Goal: Task Accomplishment & Management: Use online tool/utility

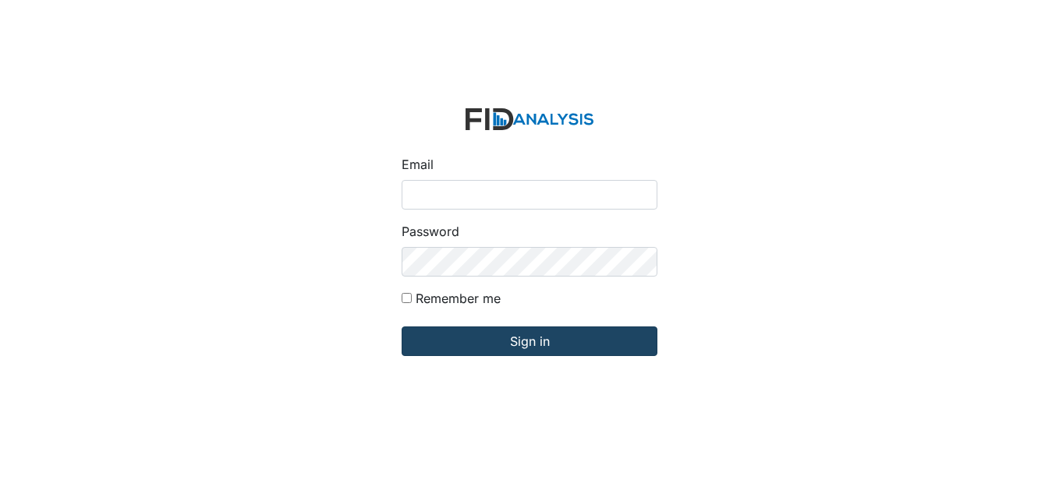
type input "[EMAIL_ADDRESS][DOMAIN_NAME]"
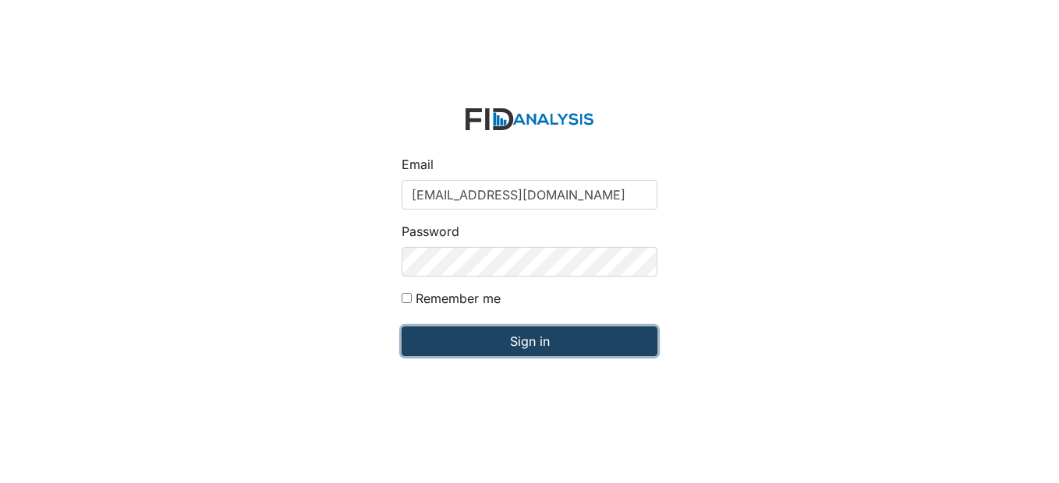
click at [542, 339] on input "Sign in" at bounding box center [530, 342] width 256 height 30
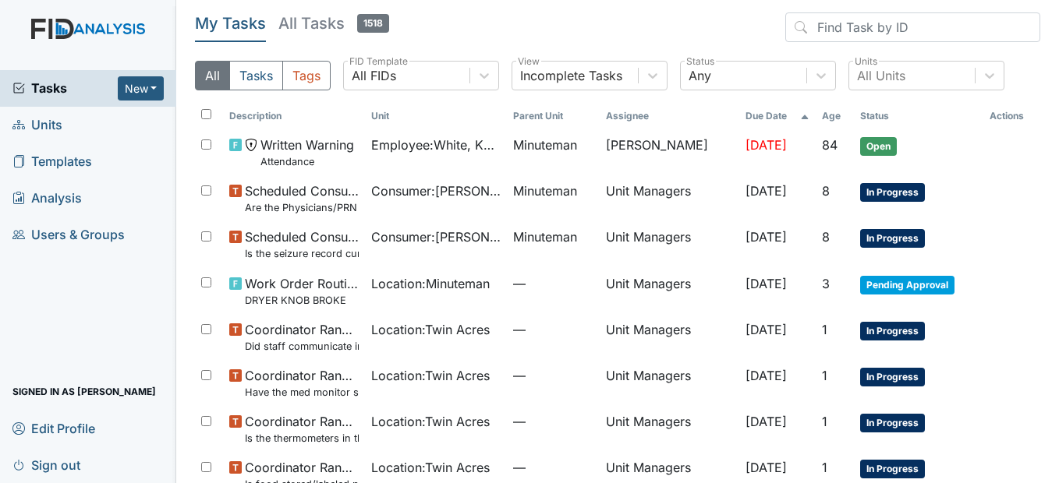
click at [38, 123] on span "Units" at bounding box center [37, 125] width 50 height 24
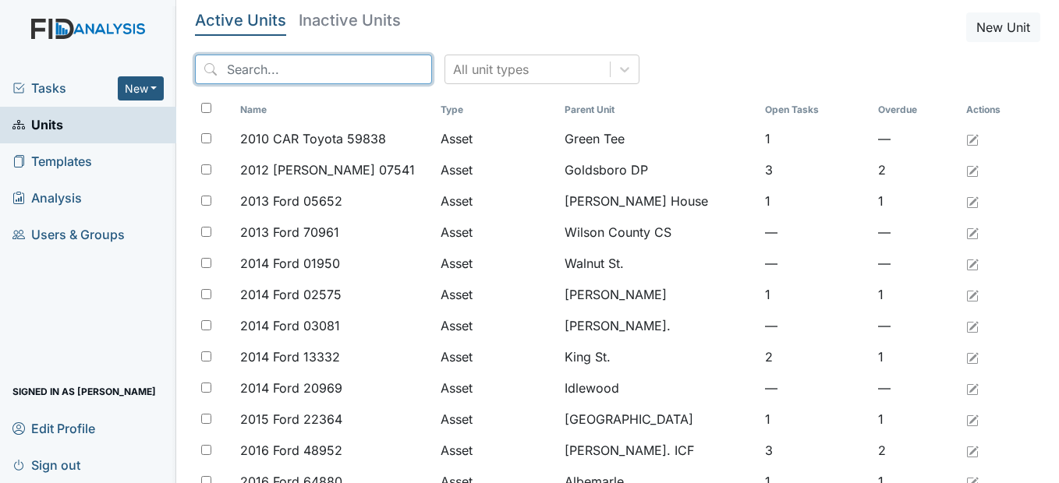
click at [322, 69] on input "search" at bounding box center [313, 70] width 237 height 30
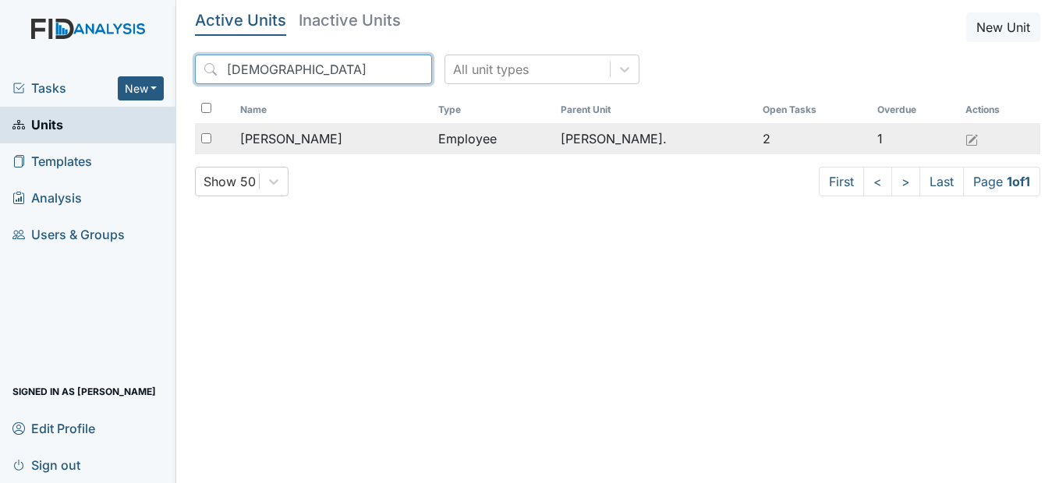
type input "charnita"
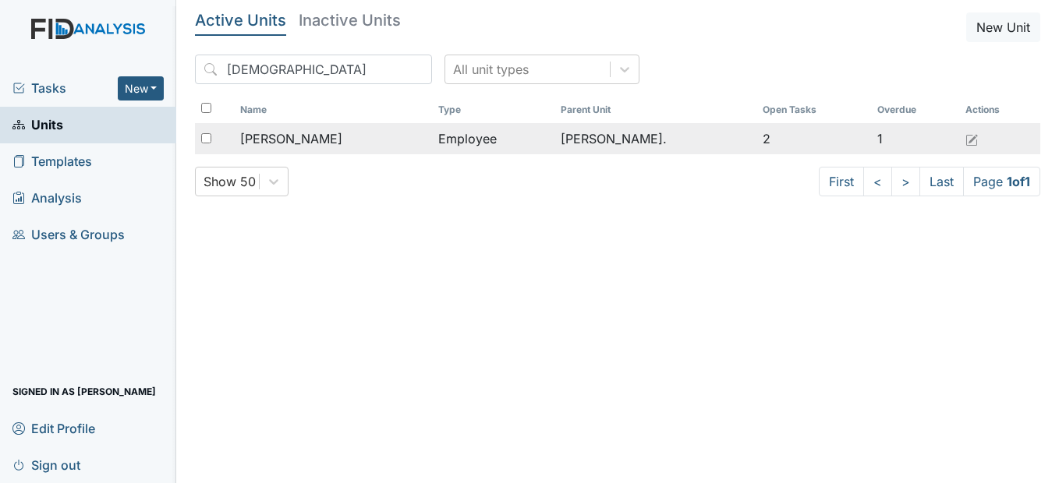
click at [349, 142] on div "McCall, Charnita" at bounding box center [333, 138] width 186 height 19
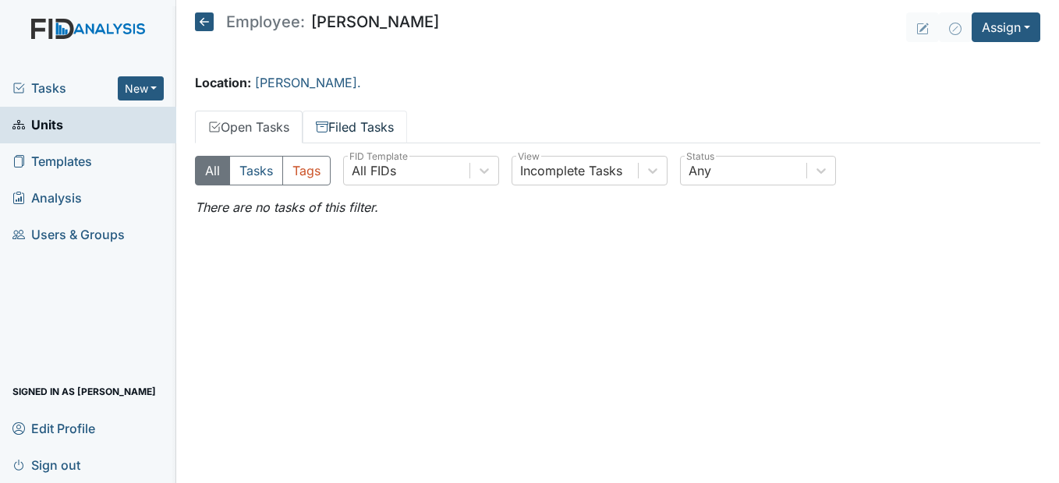
click at [352, 128] on link "Filed Tasks" at bounding box center [355, 127] width 104 height 33
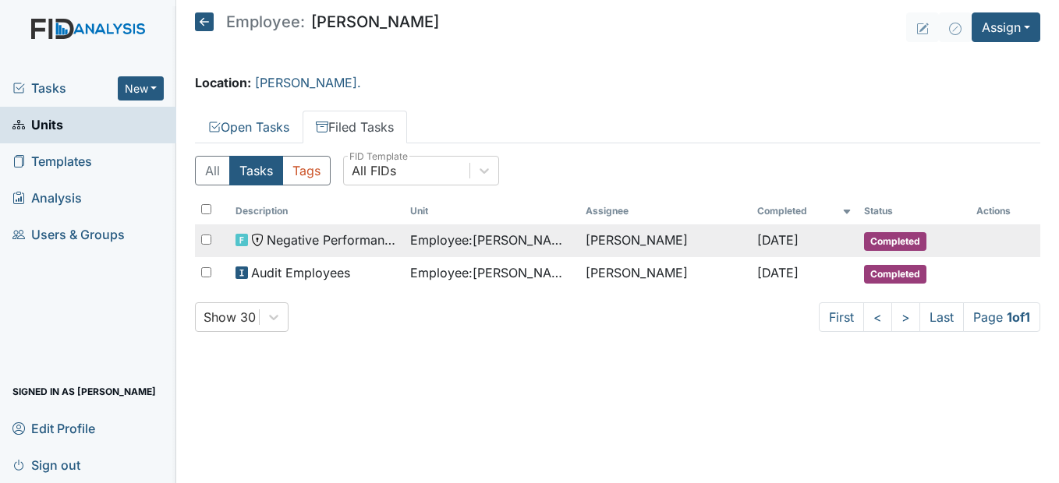
click at [463, 235] on span "Employee : McCall, Charnita" at bounding box center [491, 240] width 163 height 19
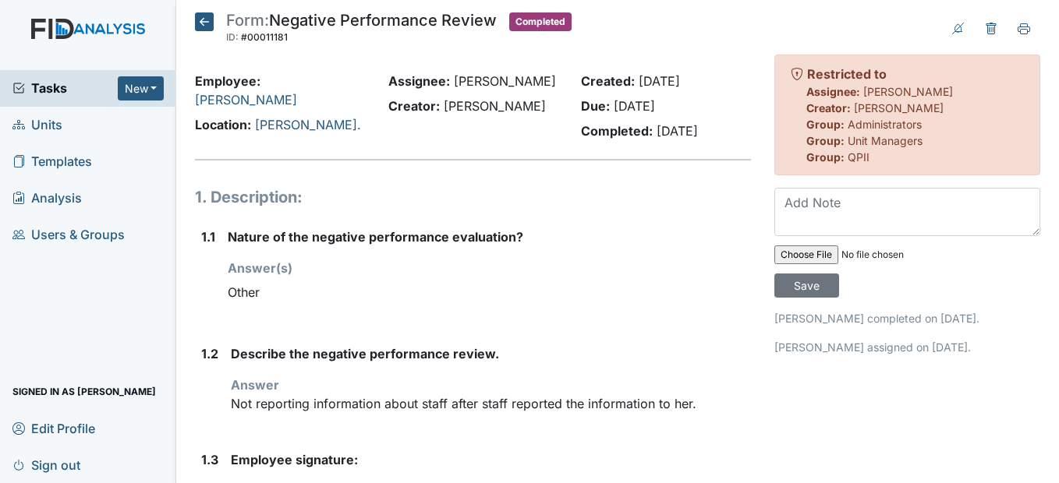
click at [209, 23] on icon at bounding box center [204, 21] width 19 height 19
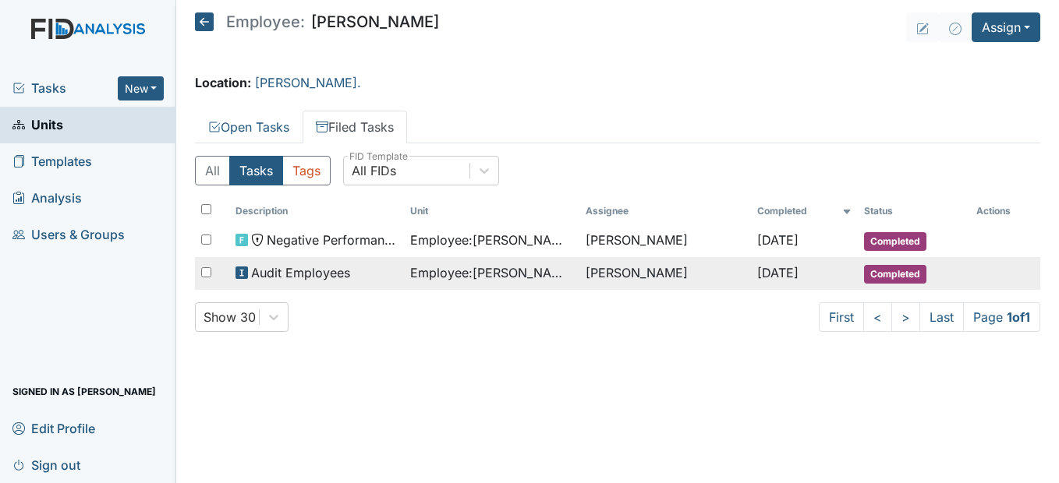
click at [423, 270] on span "Employee : McCall, Charnita" at bounding box center [491, 273] width 163 height 19
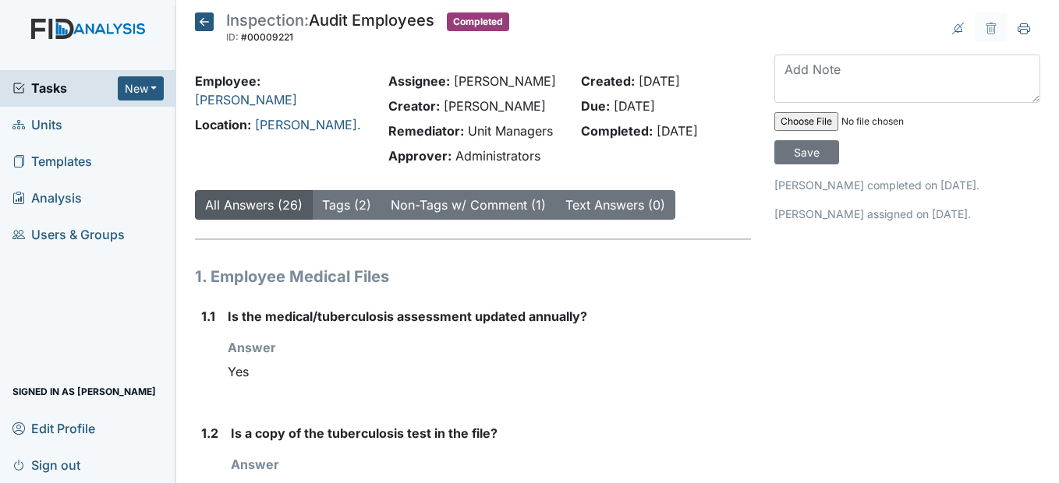
click at [212, 27] on icon at bounding box center [204, 21] width 19 height 19
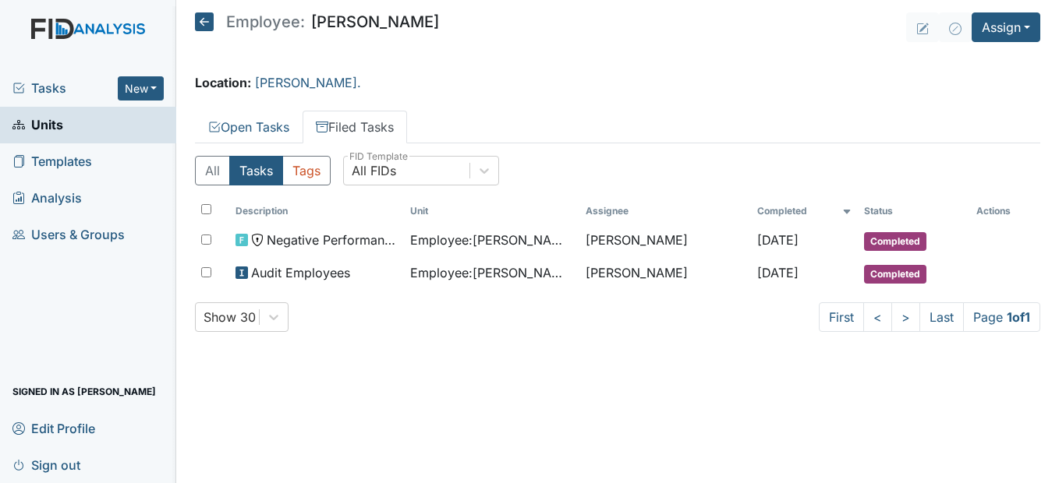
click at [212, 27] on icon at bounding box center [204, 21] width 19 height 19
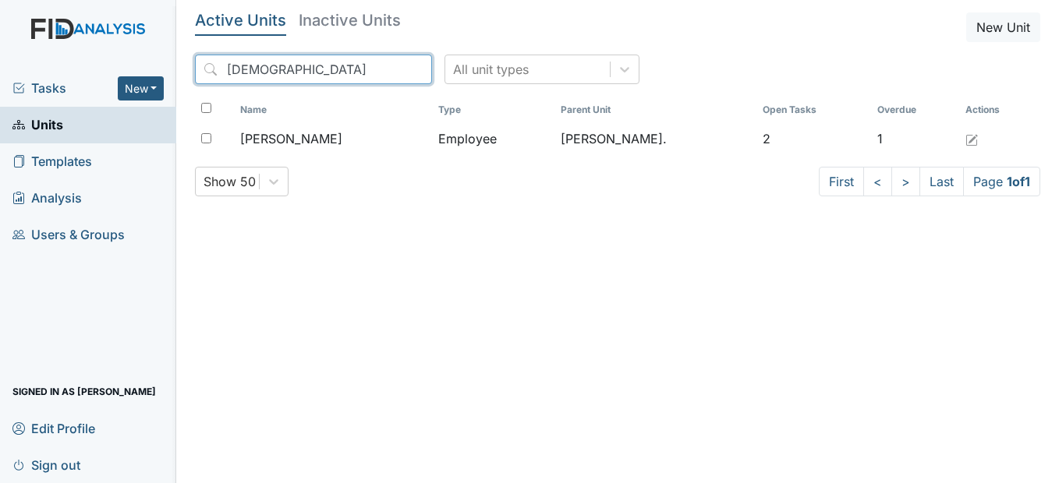
click at [390, 67] on input "[DEMOGRAPHIC_DATA]" at bounding box center [313, 70] width 237 height 30
click at [348, 73] on input "search" at bounding box center [313, 70] width 237 height 30
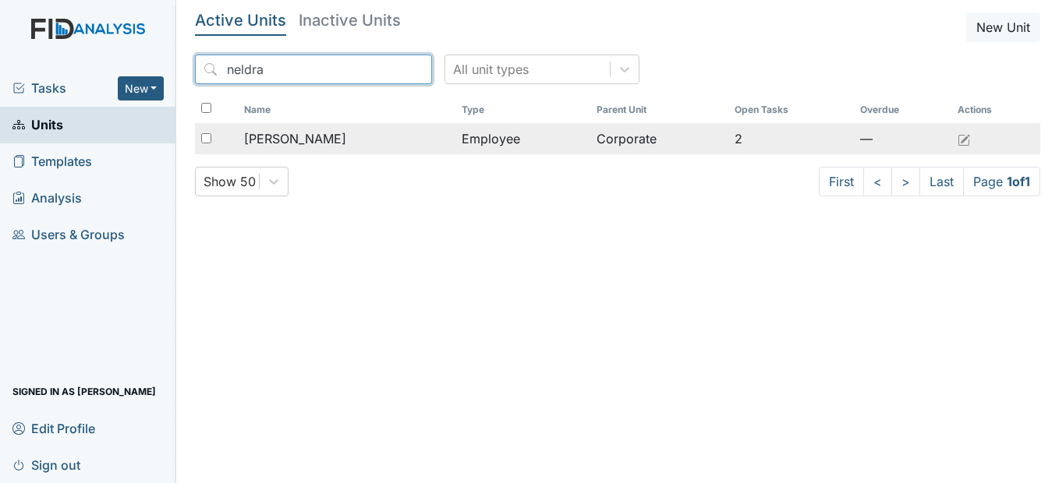
type input "neldra"
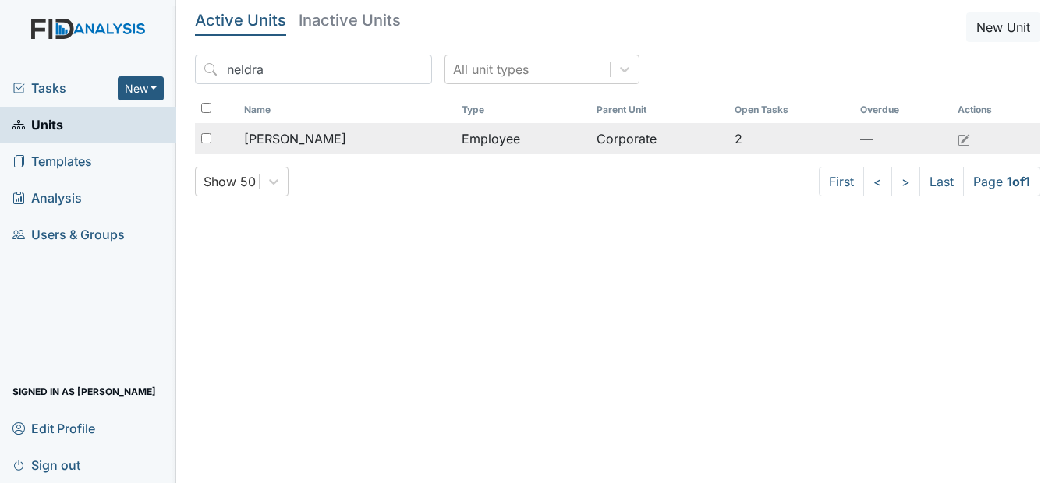
click at [396, 140] on div "[PERSON_NAME]" at bounding box center [346, 138] width 205 height 19
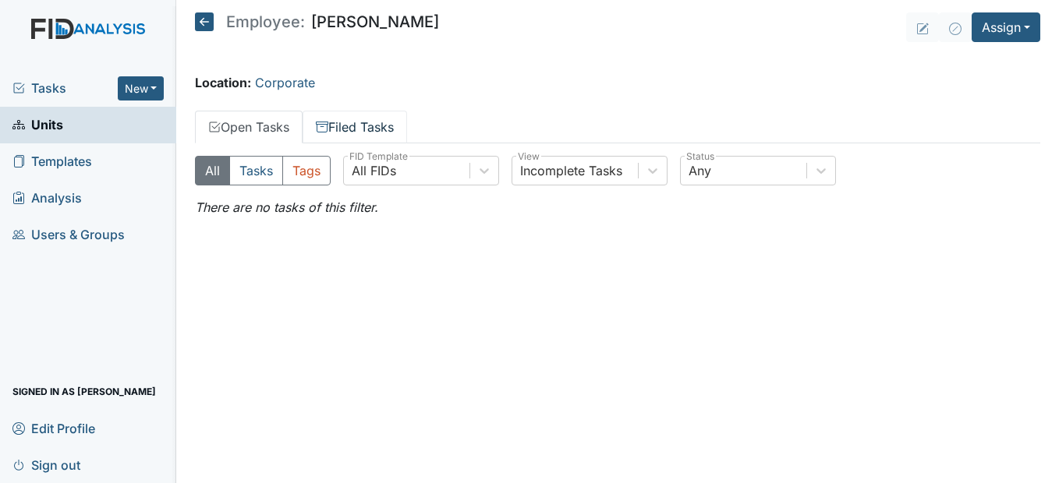
click at [363, 124] on link "Filed Tasks" at bounding box center [355, 127] width 104 height 33
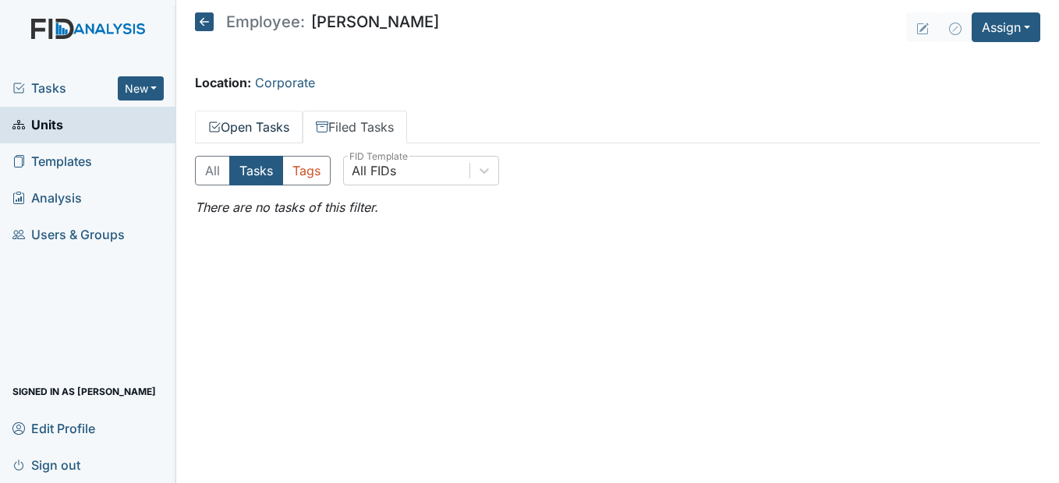
click at [282, 130] on link "Open Tasks" at bounding box center [249, 127] width 108 height 33
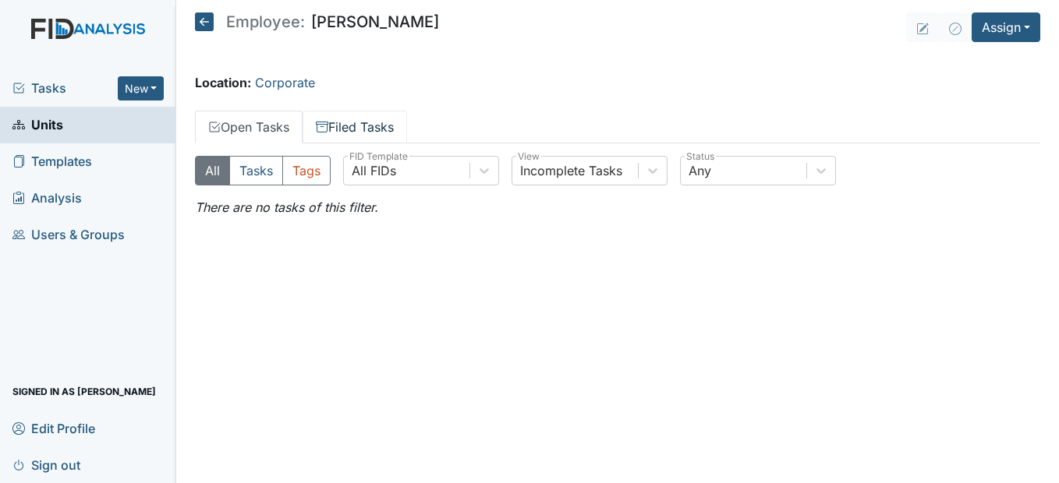
click at [356, 122] on link "Filed Tasks" at bounding box center [355, 127] width 104 height 33
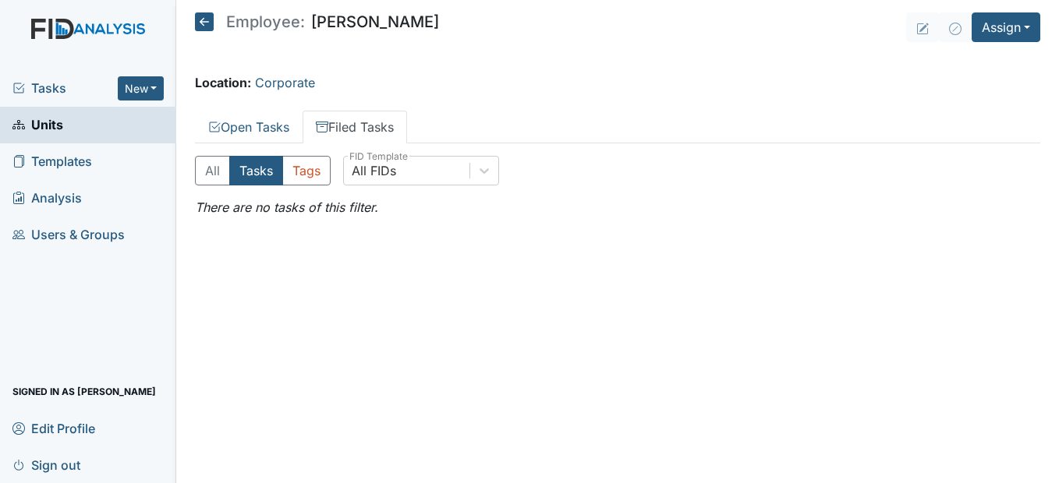
click at [203, 20] on icon at bounding box center [204, 21] width 19 height 19
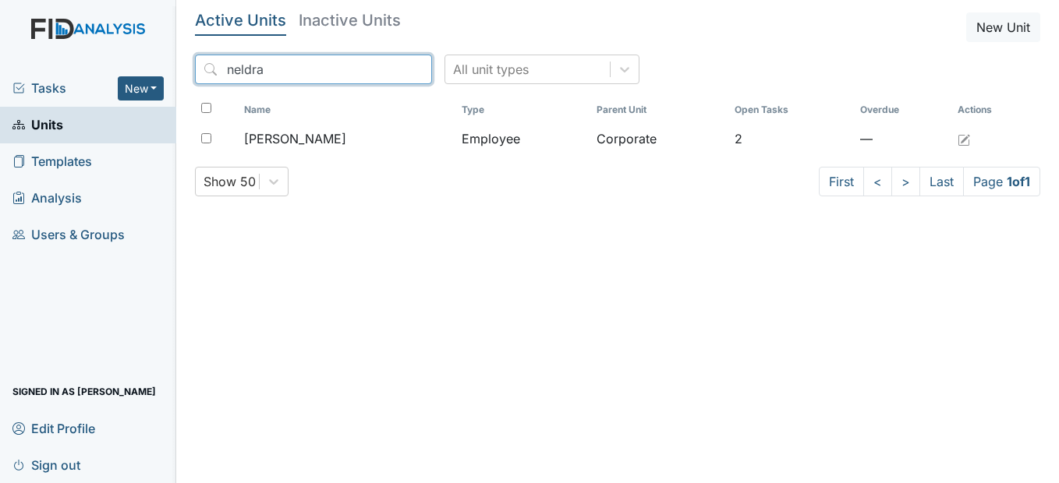
click at [386, 65] on input "neldra" at bounding box center [313, 70] width 237 height 30
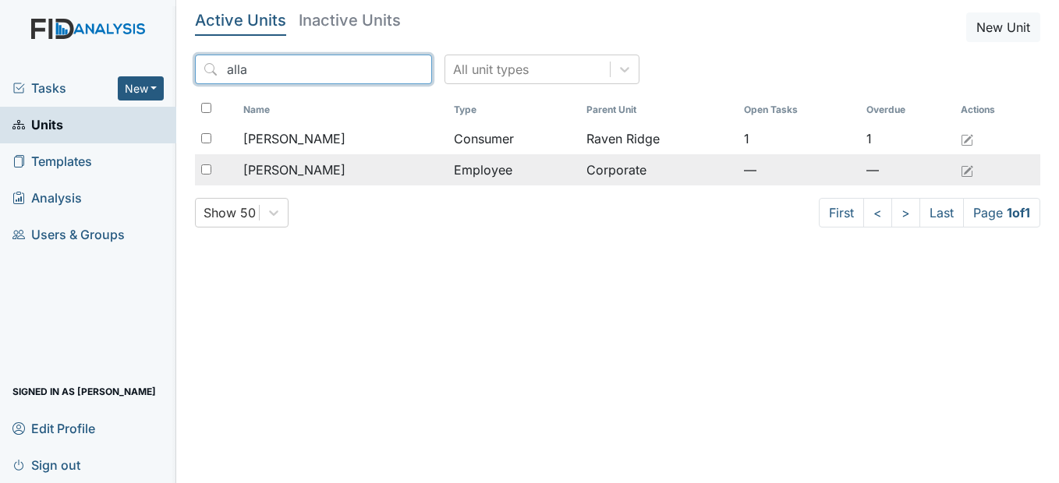
type input "alla"
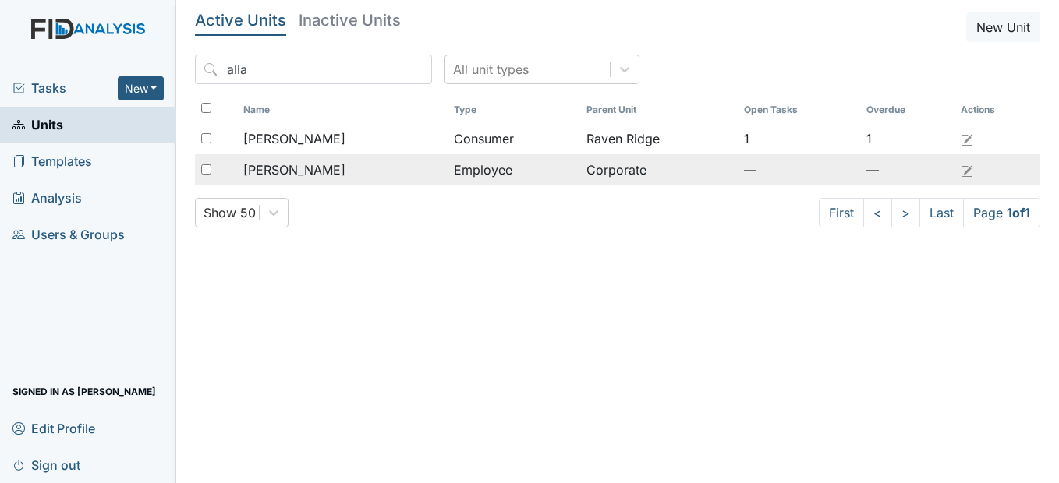
click at [362, 165] on div "[PERSON_NAME]" at bounding box center [342, 170] width 198 height 19
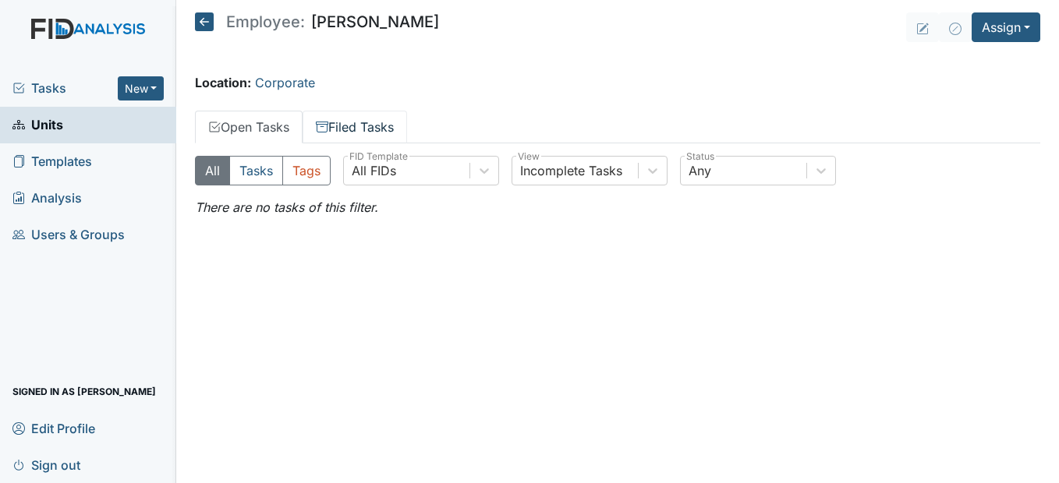
click at [352, 126] on link "Filed Tasks" at bounding box center [355, 127] width 104 height 33
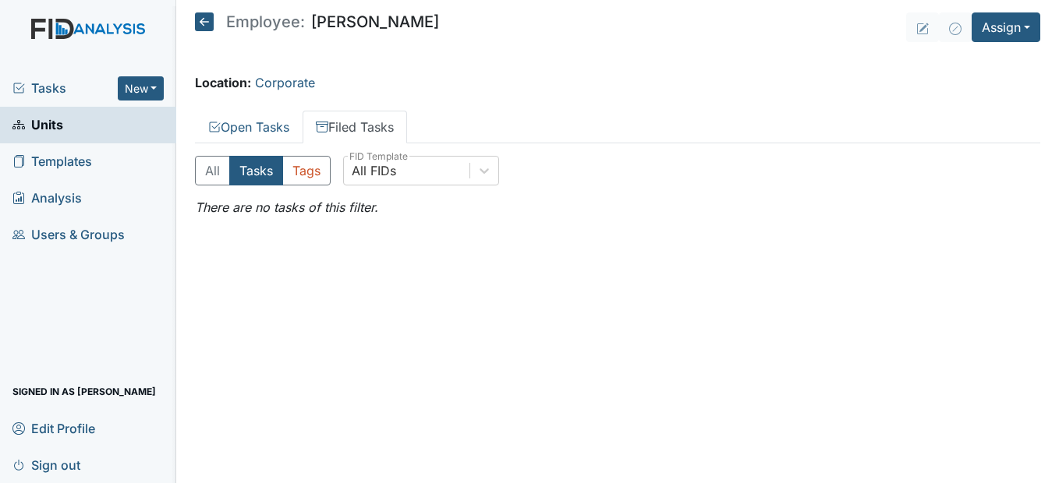
click at [214, 30] on icon at bounding box center [204, 21] width 19 height 19
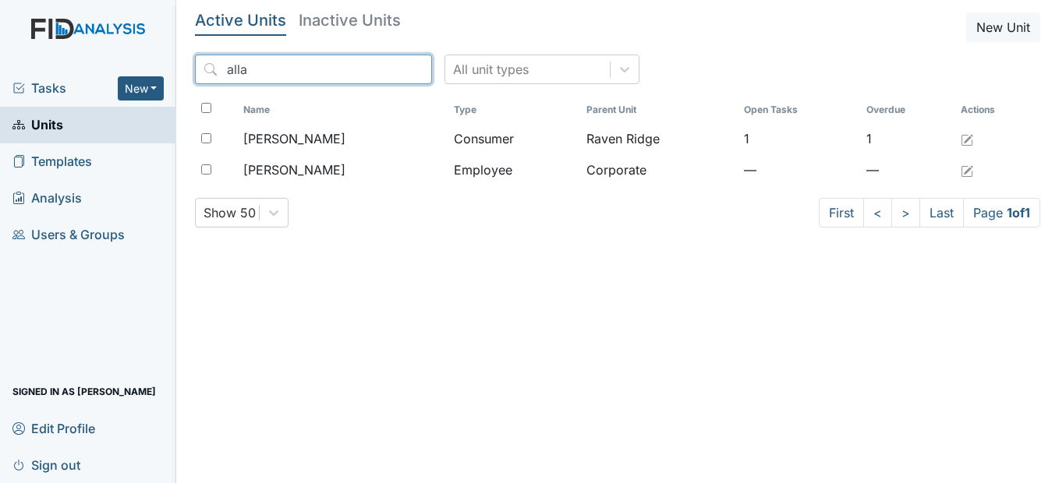
click at [391, 71] on input "alla" at bounding box center [313, 70] width 237 height 30
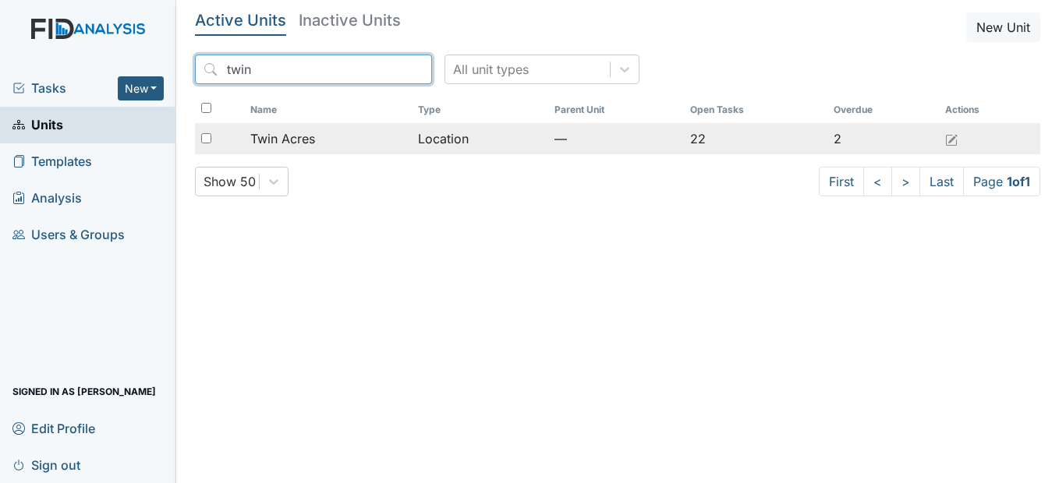
type input "twin"
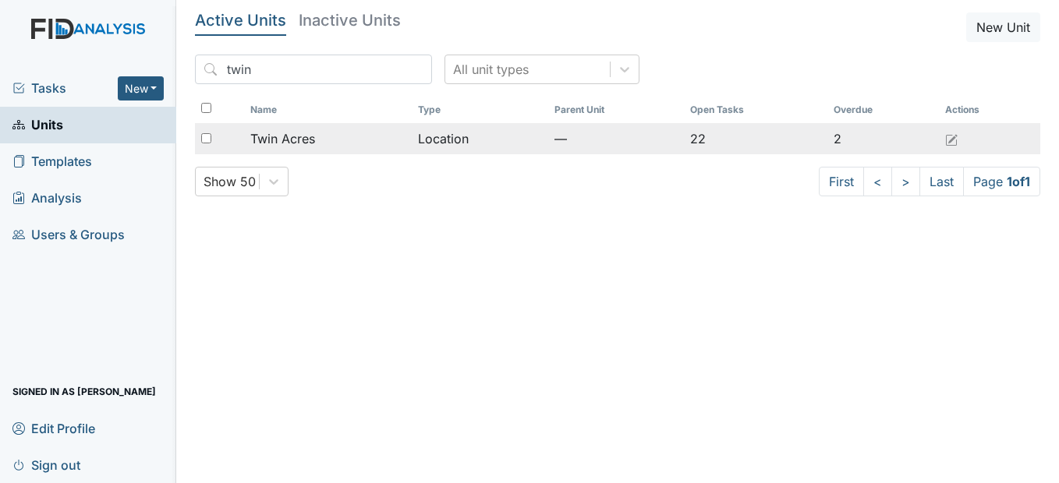
click at [313, 139] on span "Twin Acres" at bounding box center [282, 138] width 65 height 19
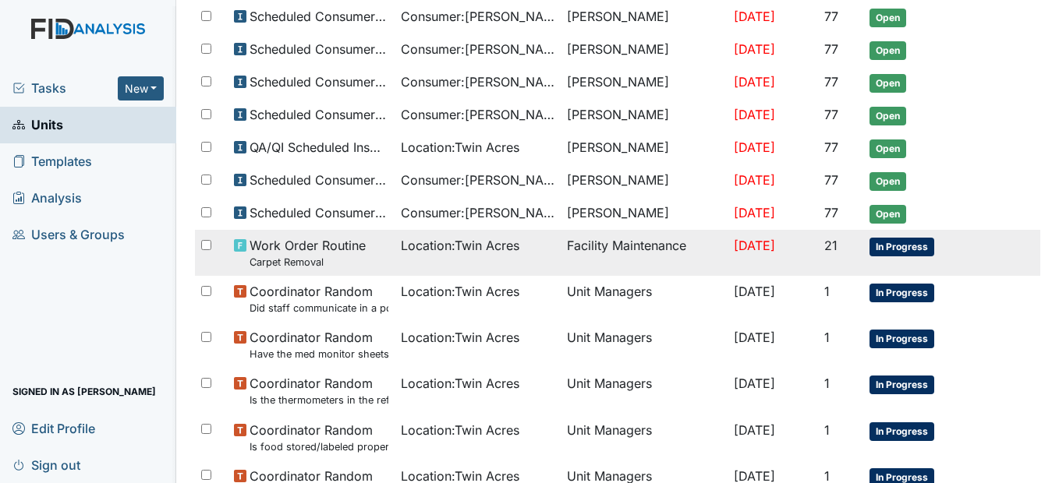
scroll to position [468, 0]
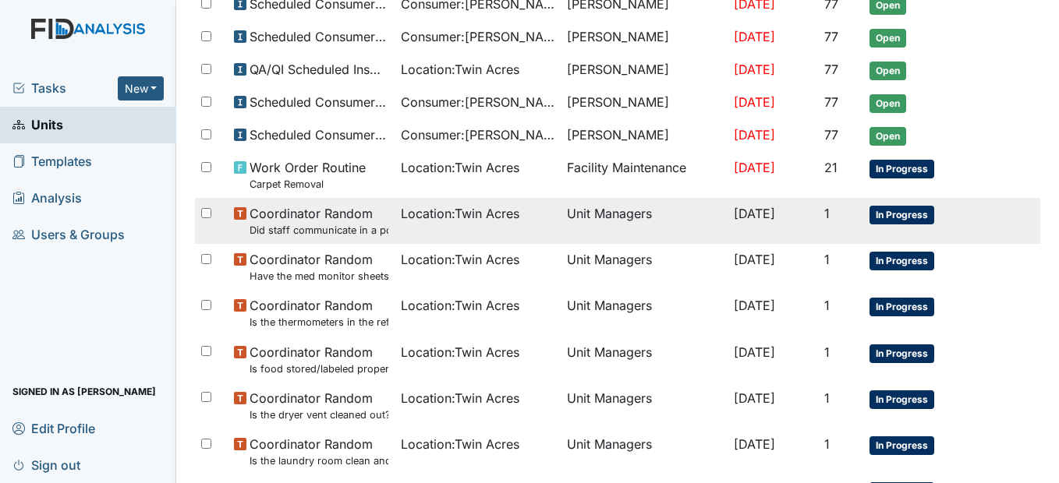
click at [421, 231] on td "Location : Twin Acres" at bounding box center [478, 221] width 167 height 46
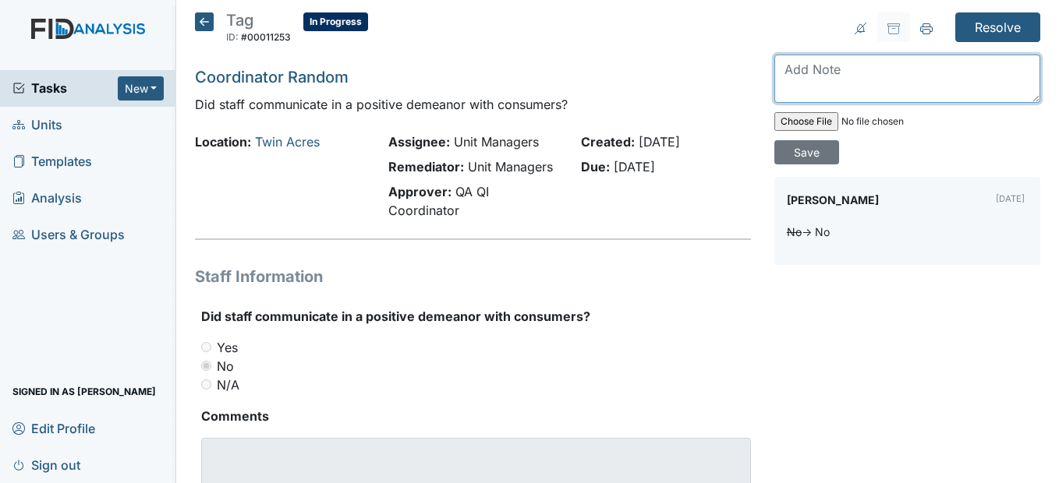
click at [801, 84] on textarea at bounding box center [907, 79] width 266 height 48
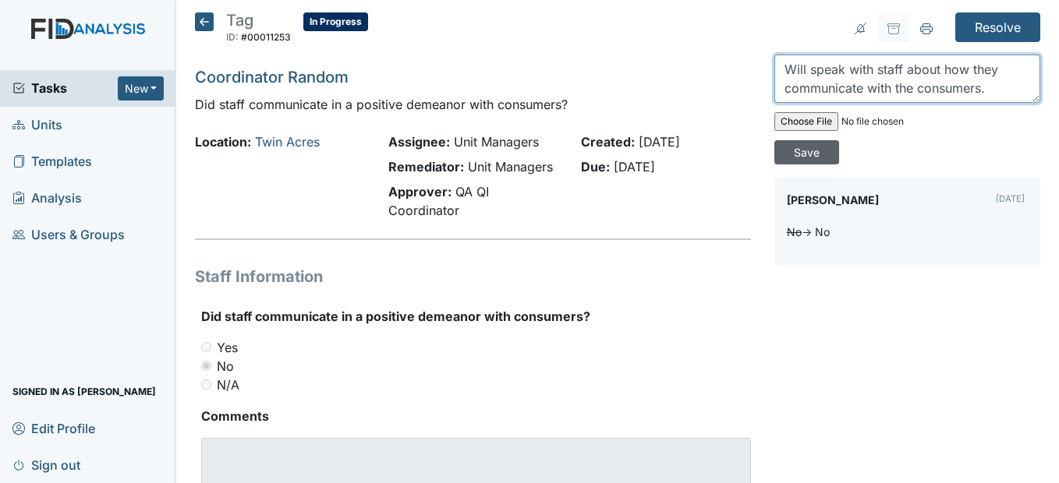
type textarea "Will speak with staff about how they communicate with the consumers."
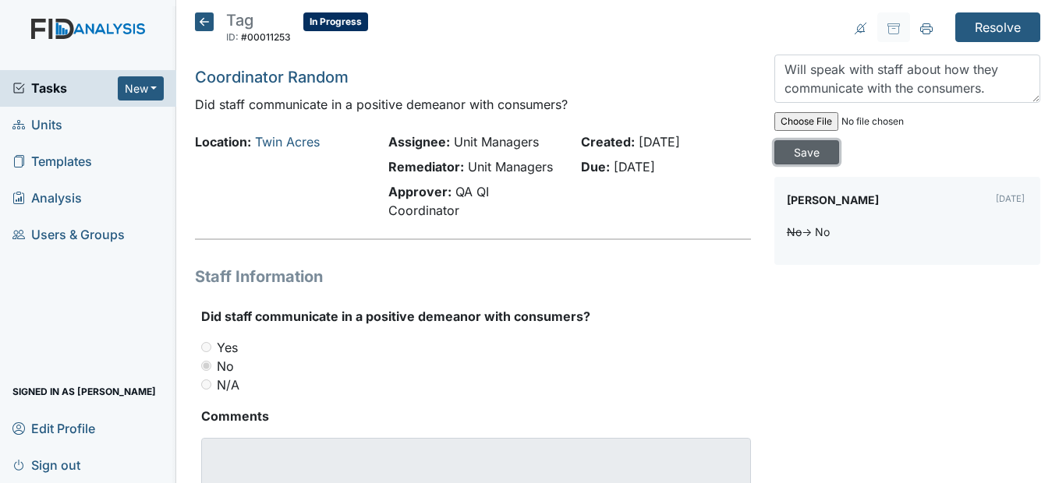
click at [807, 156] on input "Save" at bounding box center [806, 152] width 65 height 24
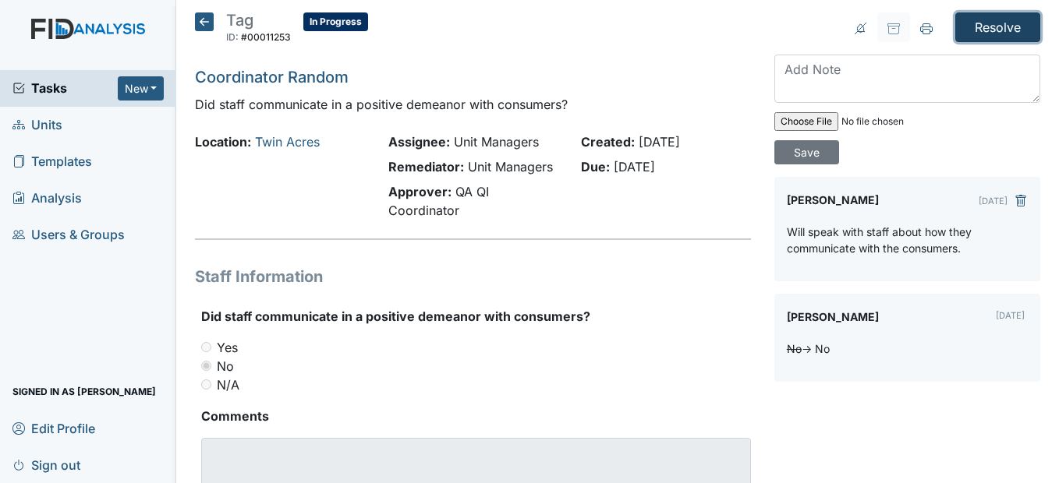
click at [993, 23] on input "Resolve" at bounding box center [997, 27] width 85 height 30
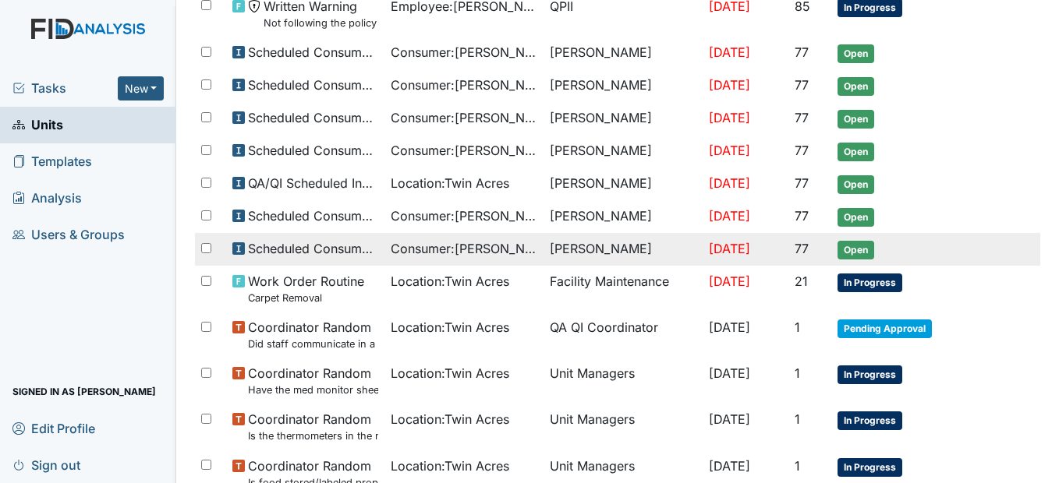
scroll to position [468, 0]
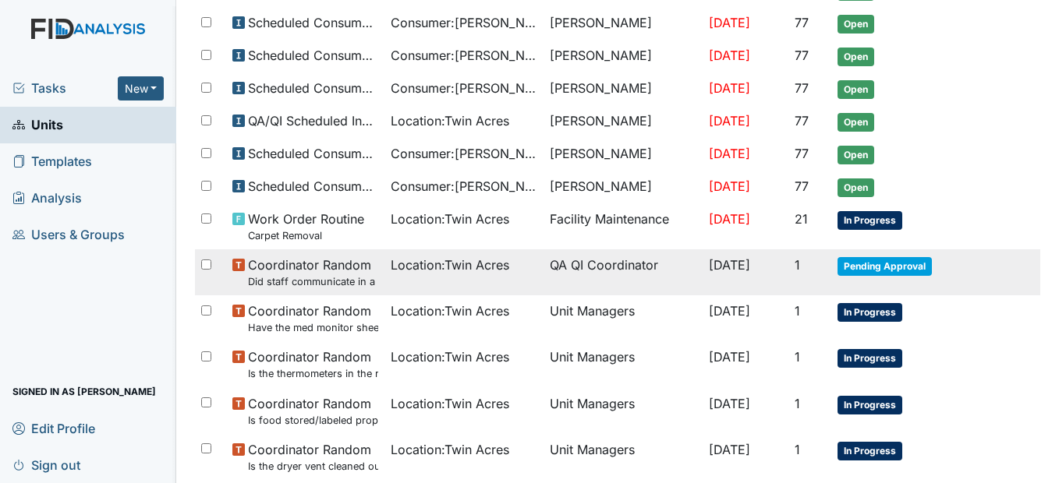
click at [543, 267] on td "QA QI Coordinator" at bounding box center [622, 272] width 159 height 46
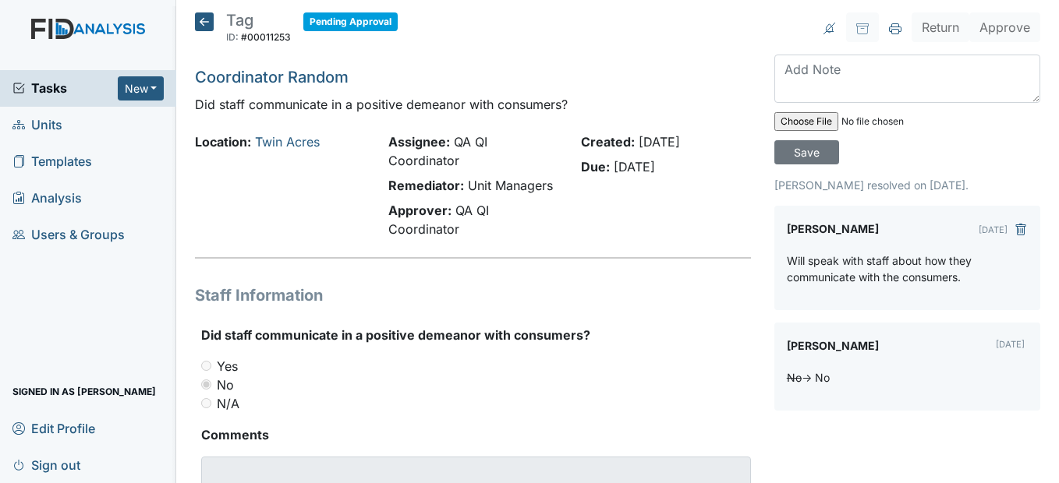
click at [207, 18] on icon at bounding box center [204, 21] width 19 height 19
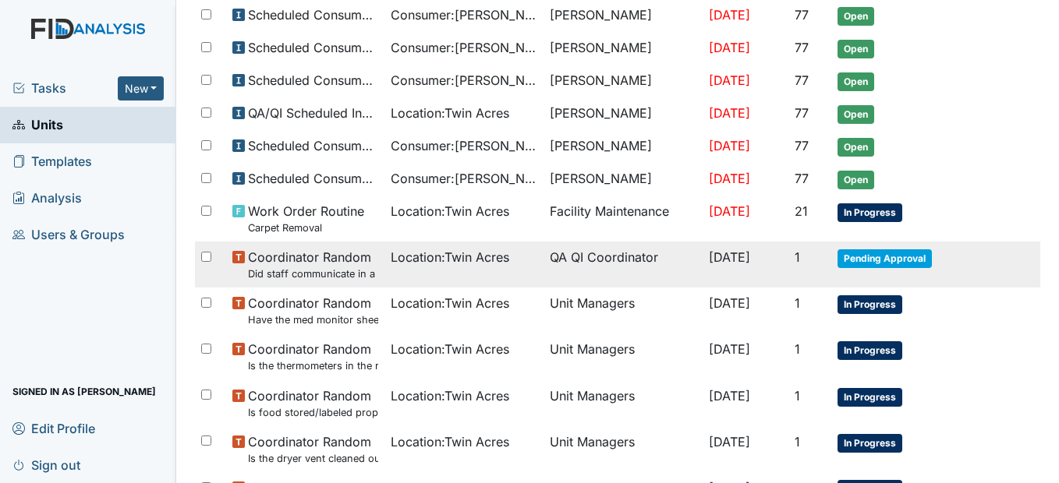
scroll to position [468, 0]
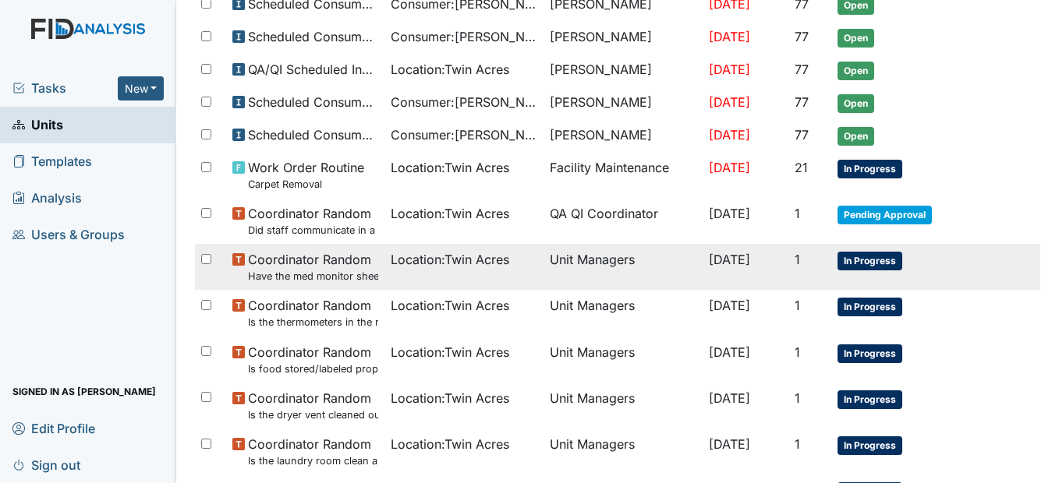
click at [395, 260] on span "Location : [GEOGRAPHIC_DATA]" at bounding box center [450, 259] width 119 height 19
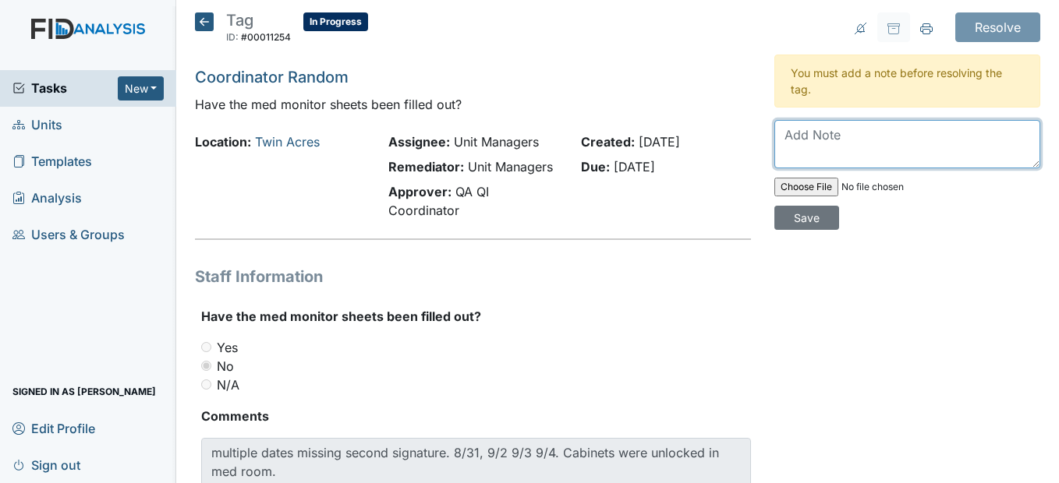
click at [802, 149] on textarea at bounding box center [907, 144] width 266 height 48
type textarea "S"
type textarea "talked to staff about"
